Goal: Task Accomplishment & Management: Use online tool/utility

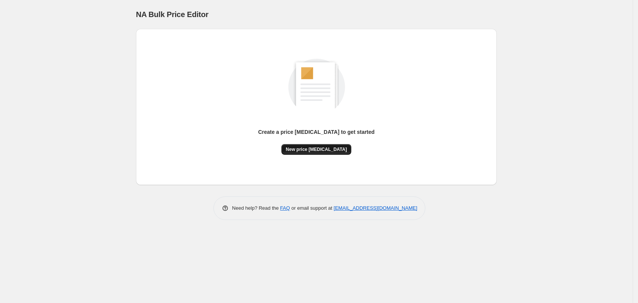
click at [320, 150] on span "New price [MEDICAL_DATA]" at bounding box center [316, 150] width 61 height 6
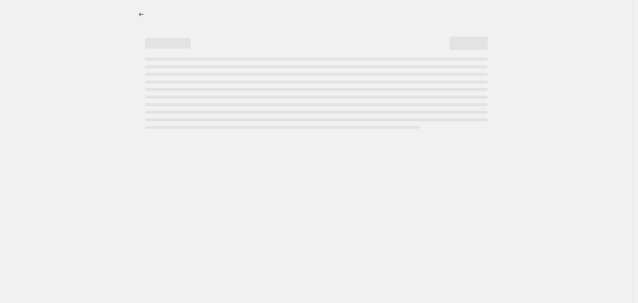
select select "percentage"
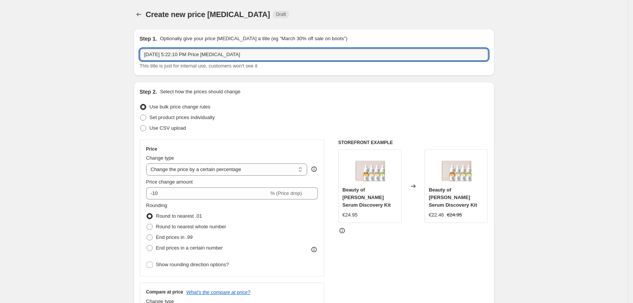
drag, startPoint x: 248, startPoint y: 57, endPoint x: 135, endPoint y: 61, distance: 113.2
type input "crazy september"
click at [176, 121] on span "Set product prices individually" at bounding box center [182, 118] width 65 height 8
click at [140, 115] on input "Set product prices individually" at bounding box center [140, 115] width 0 height 0
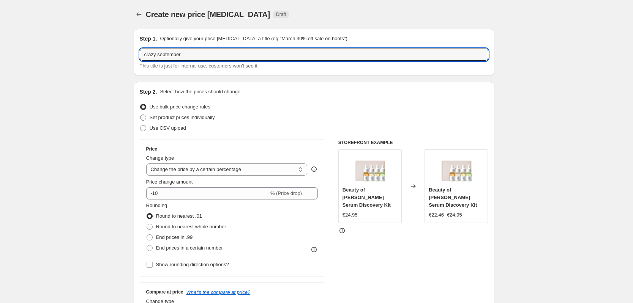
radio input "true"
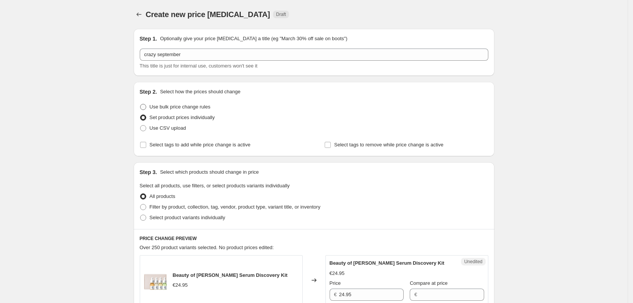
click at [186, 109] on span "Use bulk price change rules" at bounding box center [180, 107] width 61 height 6
click at [140, 104] on input "Use bulk price change rules" at bounding box center [140, 104] width 0 height 0
radio input "true"
select select "percentage"
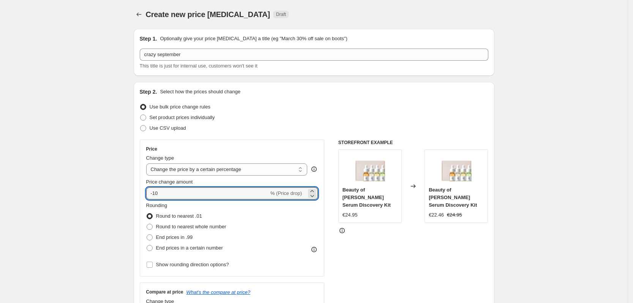
drag, startPoint x: 190, startPoint y: 196, endPoint x: 91, endPoint y: 209, distance: 100.0
type input "20"
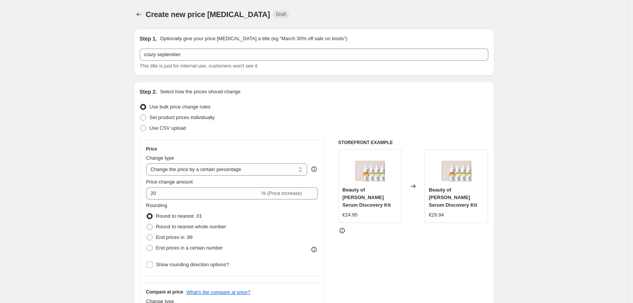
click at [208, 169] on select "Change the price to a certain amount Change the price by a certain amount Chang…" at bounding box center [226, 170] width 161 height 12
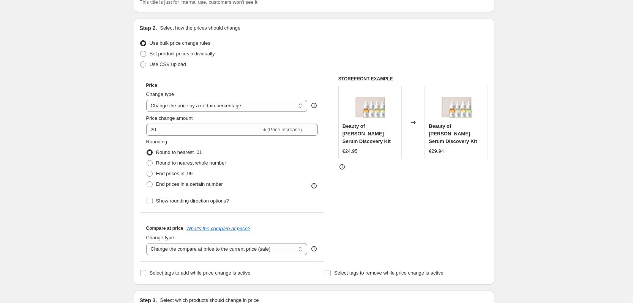
scroll to position [47, 0]
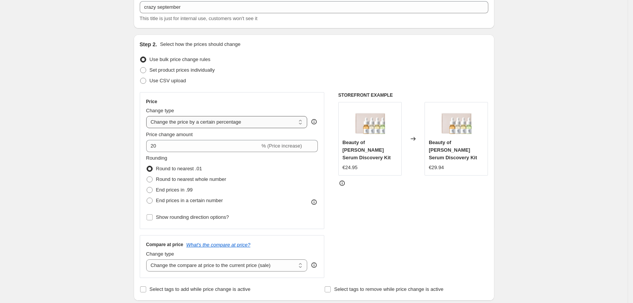
click at [167, 124] on select "Change the price to a certain amount Change the price by a certain amount Chang…" at bounding box center [226, 122] width 161 height 12
select select "bcap"
click at [148, 116] on select "Change the price to a certain amount Change the price by a certain amount Chang…" at bounding box center [226, 122] width 161 height 12
type input "-12.00"
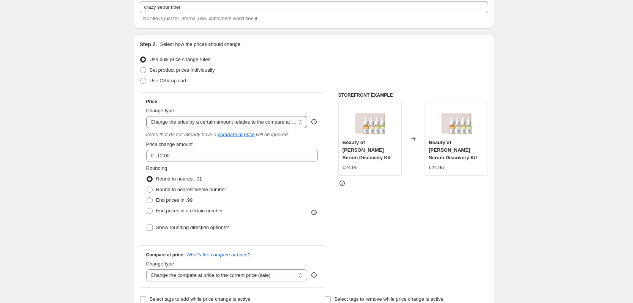
click at [215, 123] on select "Change the price to a certain amount Change the price by a certain amount Chang…" at bounding box center [226, 122] width 161 height 12
select select "pcap"
click at [148, 116] on select "Change the price to a certain amount Change the price by a certain amount Chang…" at bounding box center [226, 122] width 161 height 12
type input "-20"
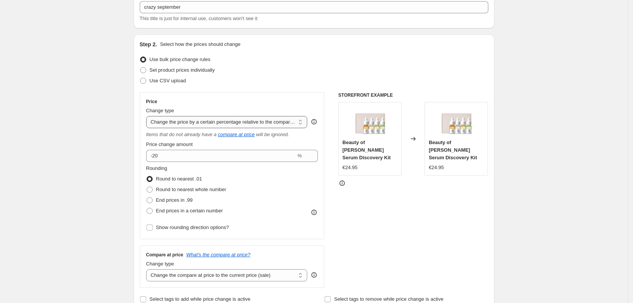
click at [185, 119] on select "Change the price to a certain amount Change the price by a certain amount Chang…" at bounding box center [226, 122] width 161 height 12
select select "margin"
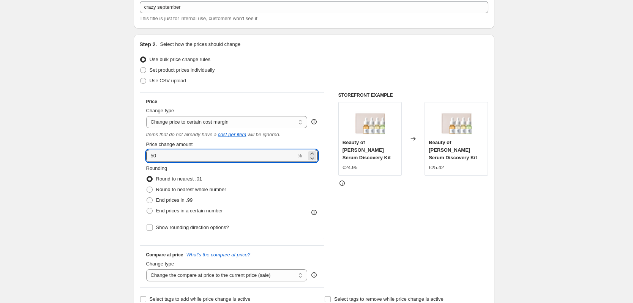
drag, startPoint x: 199, startPoint y: 159, endPoint x: 129, endPoint y: 150, distance: 70.9
type input "20"
click at [423, 218] on div "STOREFRONT EXAMPLE Beauty of Joseon Hanbang Serum Discovery Kit €24.95 Changed …" at bounding box center [413, 190] width 150 height 196
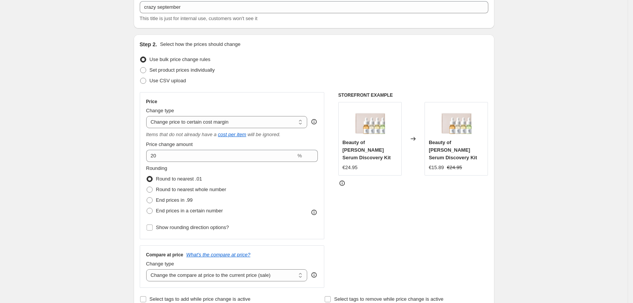
click at [199, 123] on select "Change the price to a certain amount Change the price by a certain amount Chang…" at bounding box center [226, 122] width 161 height 12
drag, startPoint x: 574, startPoint y: 177, endPoint x: 514, endPoint y: 171, distance: 60.0
click at [293, 123] on select "Change the price to a certain amount Change the price by a certain amount Chang…" at bounding box center [226, 122] width 161 height 12
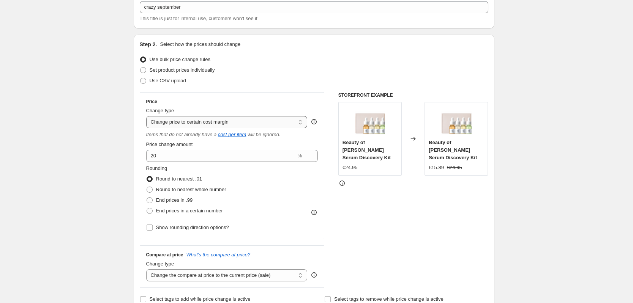
click at [219, 126] on select "Change the price to a certain amount Change the price by a certain amount Chang…" at bounding box center [226, 122] width 161 height 12
click at [261, 122] on select "Change the price to a certain amount Change the price by a certain amount Chang…" at bounding box center [226, 122] width 161 height 12
click at [254, 123] on select "Change the price to a certain amount Change the price by a certain amount Chang…" at bounding box center [226, 122] width 161 height 12
click at [168, 120] on select "Change the price to a certain amount Change the price by a certain amount Chang…" at bounding box center [226, 122] width 161 height 12
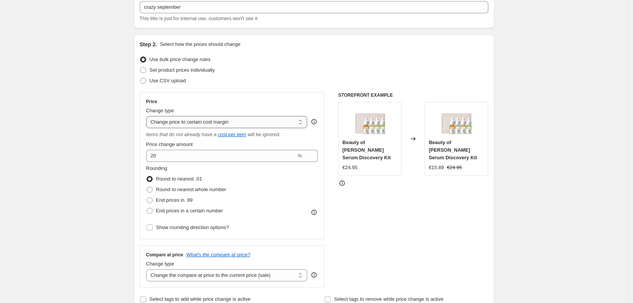
click at [300, 121] on select "Change the price to a certain amount Change the price by a certain amount Chang…" at bounding box center [226, 122] width 161 height 12
click at [241, 121] on select "Change the price to a certain amount Change the price by a certain amount Chang…" at bounding box center [226, 122] width 161 height 12
click at [182, 123] on select "Change the price to a certain amount Change the price by a certain amount Chang…" at bounding box center [226, 122] width 161 height 12
click at [205, 125] on select "Change the price to a certain amount Change the price by a certain amount Chang…" at bounding box center [226, 122] width 161 height 12
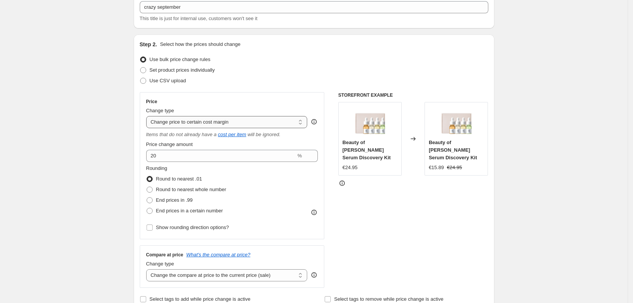
select select "percentage"
click at [148, 116] on select "Change the price to a certain amount Change the price by a certain amount Chang…" at bounding box center [226, 122] width 161 height 12
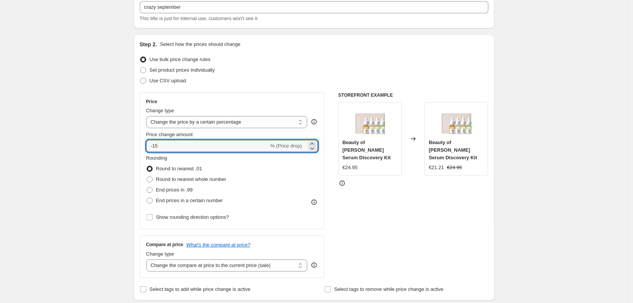
drag, startPoint x: 224, startPoint y: 148, endPoint x: 90, endPoint y: 144, distance: 134.8
type input "20"
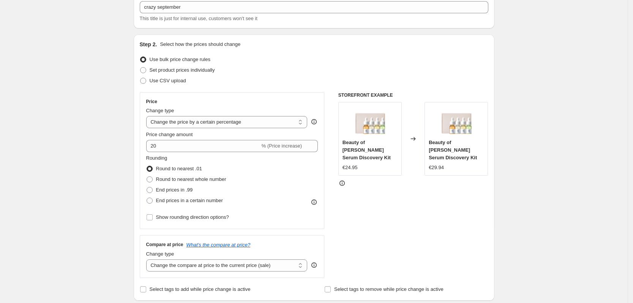
click at [417, 139] on icon at bounding box center [413, 139] width 8 height 8
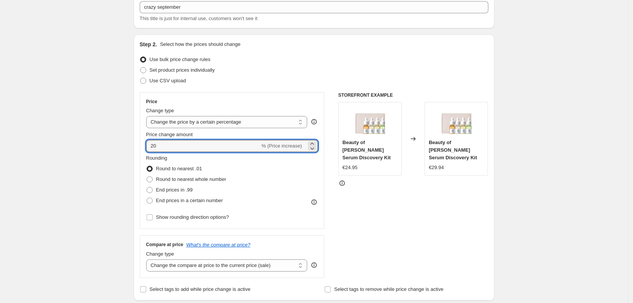
drag, startPoint x: 191, startPoint y: 148, endPoint x: 109, endPoint y: 147, distance: 81.3
type input "-20"
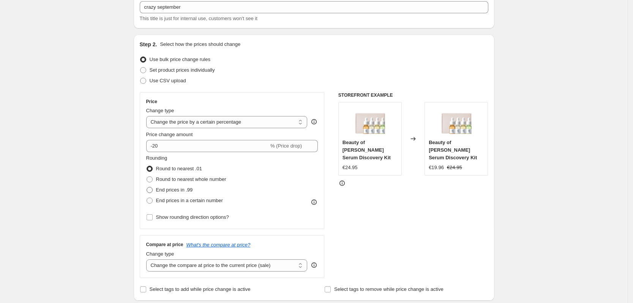
click at [179, 192] on span "End prices in .99" at bounding box center [174, 190] width 37 height 6
click at [147, 188] on input "End prices in .99" at bounding box center [147, 187] width 0 height 0
radio input "true"
click at [179, 192] on span "End prices in .99" at bounding box center [174, 190] width 37 height 6
click at [147, 188] on input "End prices in .99" at bounding box center [147, 187] width 0 height 0
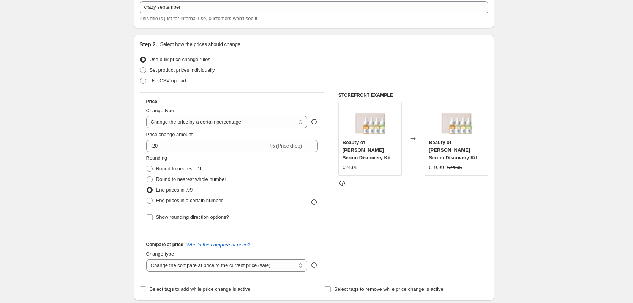
click at [465, 203] on div "STOREFRONT EXAMPLE Beauty of Joseon Hanbang Serum Discovery Kit €24.95 Changed …" at bounding box center [413, 185] width 150 height 186
click at [463, 210] on div "STOREFRONT EXAMPLE Beauty of Joseon Hanbang Serum Discovery Kit €24.95 Changed …" at bounding box center [413, 185] width 150 height 186
click at [453, 223] on div "STOREFRONT EXAMPLE Beauty of Joseon Hanbang Serum Discovery Kit €24.95 Changed …" at bounding box center [413, 185] width 150 height 186
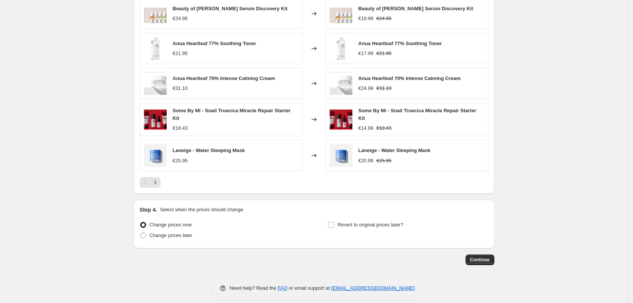
scroll to position [456, 0]
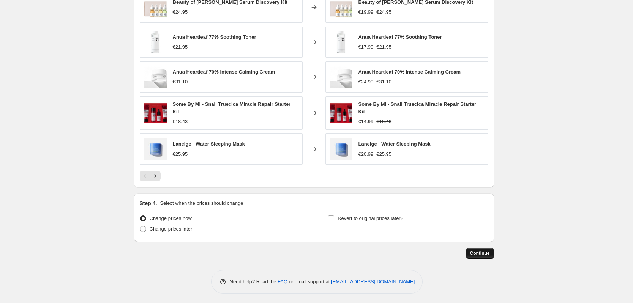
click at [493, 252] on button "Continue" at bounding box center [479, 253] width 29 height 11
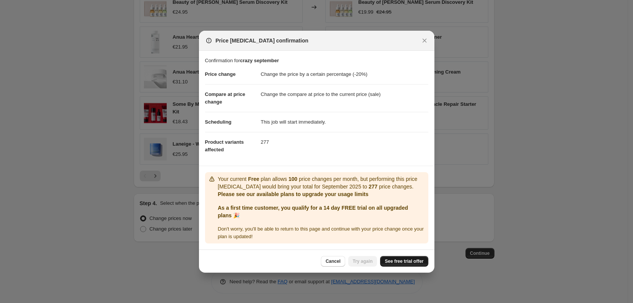
click at [400, 262] on span "See free trial offer" at bounding box center [404, 262] width 39 height 6
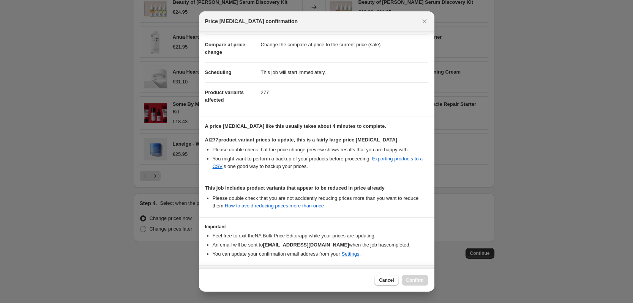
scroll to position [58, 0]
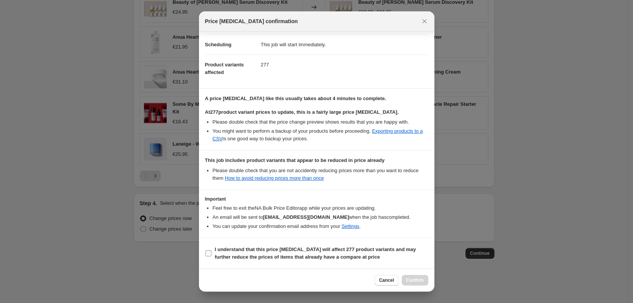
click at [207, 253] on input "I understand that this price change job will affect 277 product variants and ma…" at bounding box center [208, 254] width 6 height 6
checkbox input "true"
click at [422, 283] on span "Confirm" at bounding box center [414, 281] width 17 height 6
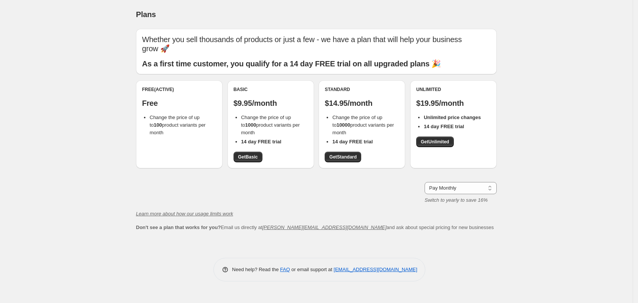
click at [197, 128] on span "Change the price of up to 100 product variants per month" at bounding box center [178, 125] width 56 height 21
click at [255, 159] on span "Get Basic" at bounding box center [248, 157] width 20 height 6
